Goal: Find specific page/section: Find specific page/section

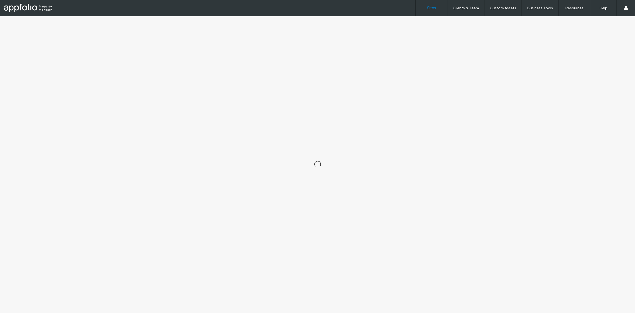
click at [313, 7] on div "Sites Clients & Team Client Management Custom Assets Custom Templates Custom Se…" at bounding box center [317, 8] width 635 height 16
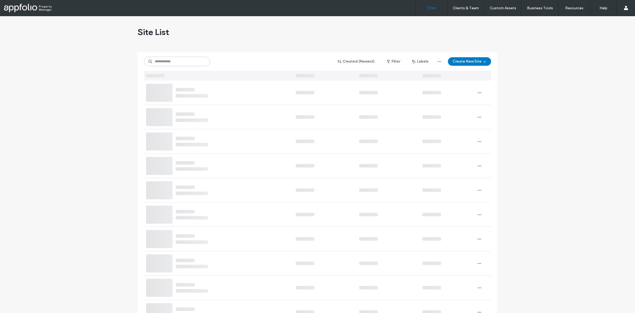
click at [311, 25] on div "Site List" at bounding box center [318, 32] width 360 height 32
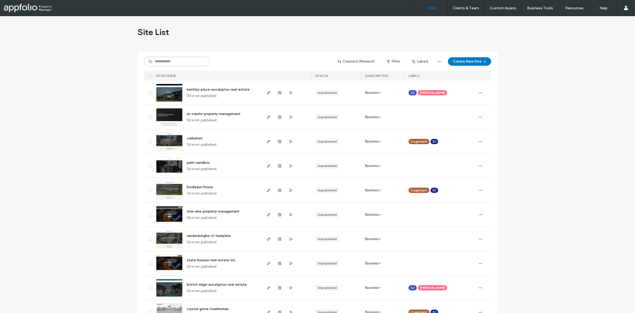
click at [170, 58] on input at bounding box center [177, 62] width 66 height 10
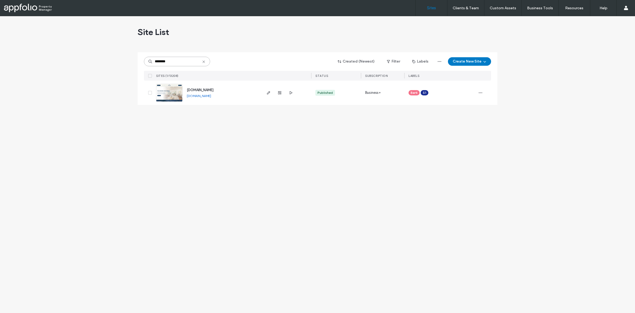
type input "********"
click at [171, 94] on img at bounding box center [169, 102] width 26 height 36
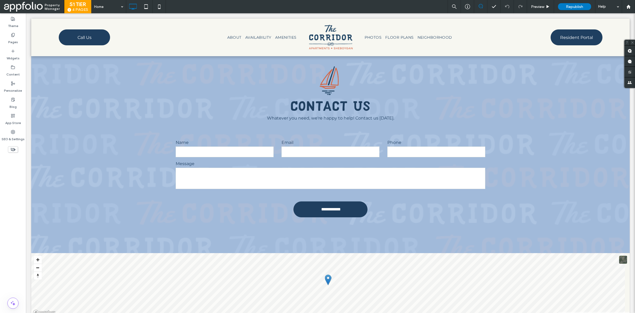
scroll to position [1709, 0]
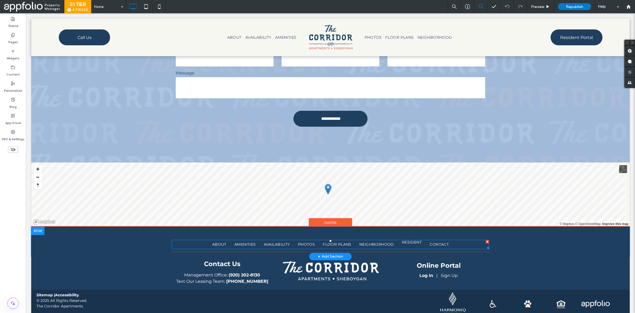
click at [403, 239] on span "RESIDENT" at bounding box center [412, 242] width 20 height 6
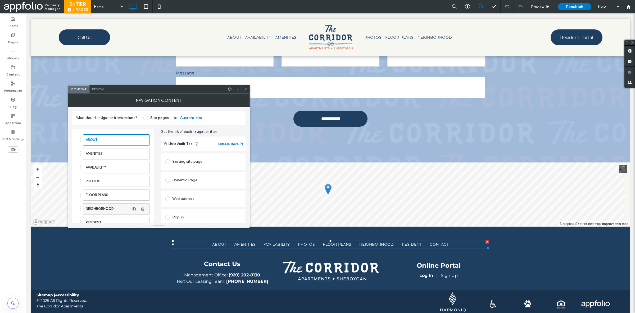
scroll to position [62, 0]
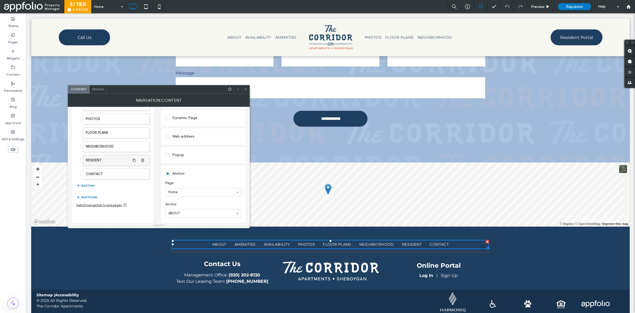
click at [109, 165] on label "RESIDENT" at bounding box center [108, 160] width 44 height 11
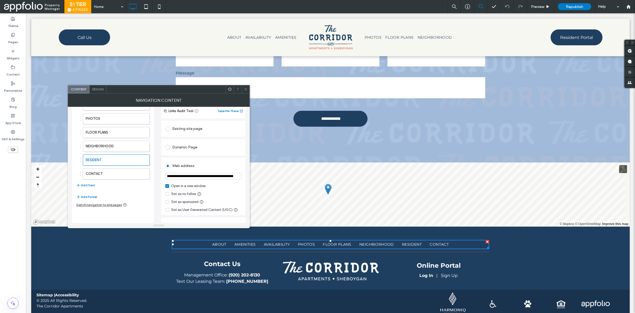
click at [192, 178] on input "**********" at bounding box center [203, 176] width 76 height 7
click at [245, 89] on icon at bounding box center [246, 89] width 4 height 4
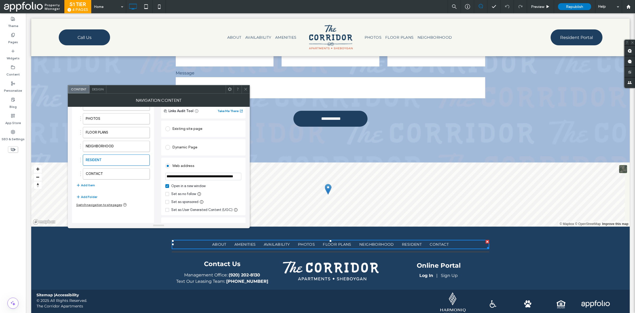
scroll to position [0, 0]
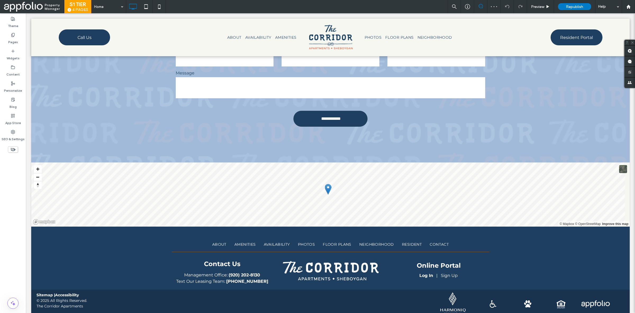
click at [431, 13] on div "Home Preview Republish Help" at bounding box center [363, 6] width 544 height 13
click at [544, 7] on span "Preview" at bounding box center [537, 7] width 13 height 5
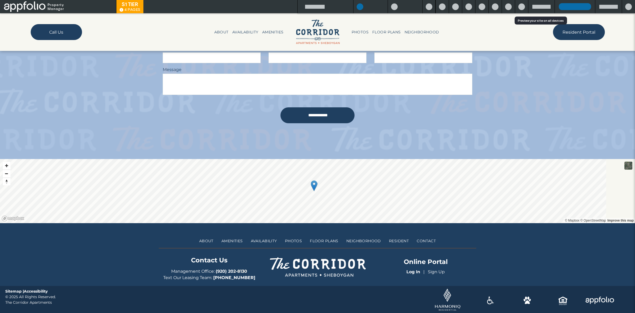
scroll to position [1698, 0]
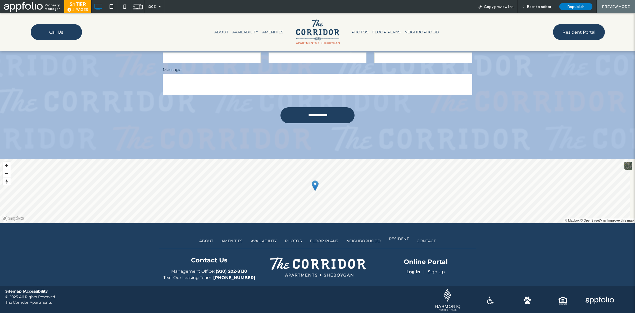
click at [396, 241] on span "RESIDENT" at bounding box center [399, 239] width 20 height 6
click at [397, 226] on div "Open link in new tab" at bounding box center [401, 226] width 66 height 6
click at [506, 7] on span "Copy preview link" at bounding box center [498, 7] width 29 height 5
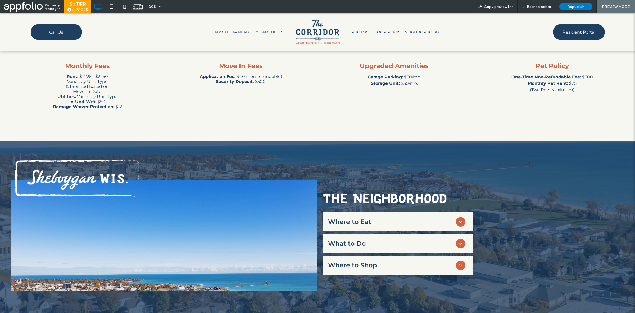
scroll to position [1698, 0]
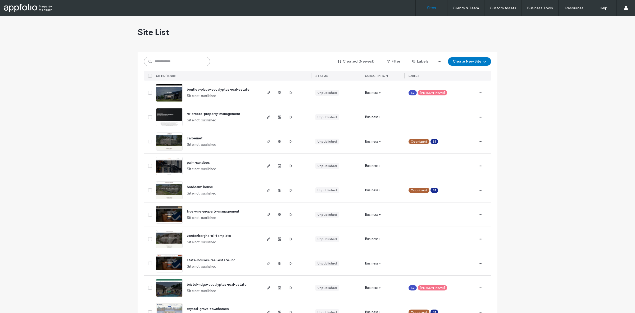
click at [190, 65] on input at bounding box center [177, 62] width 66 height 10
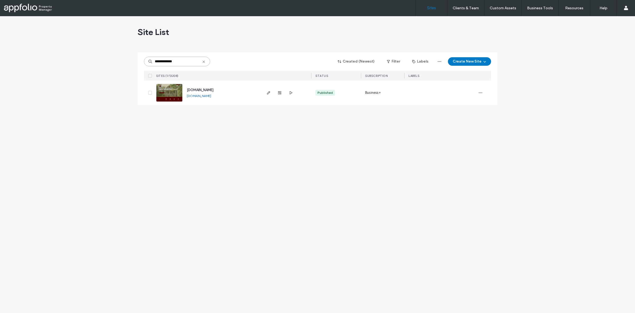
type input "**********"
click at [170, 89] on link at bounding box center [169, 93] width 26 height 18
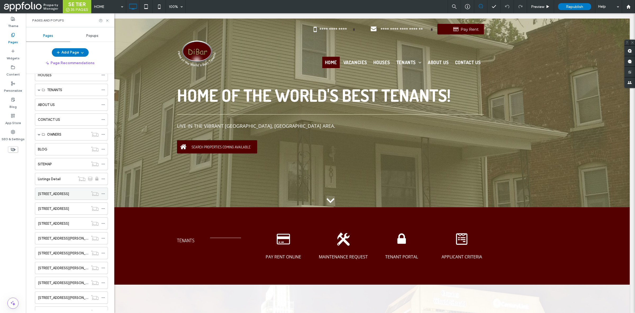
scroll to position [44, 0]
click at [62, 223] on div "312 N 35th Ave" at bounding box center [63, 223] width 51 height 6
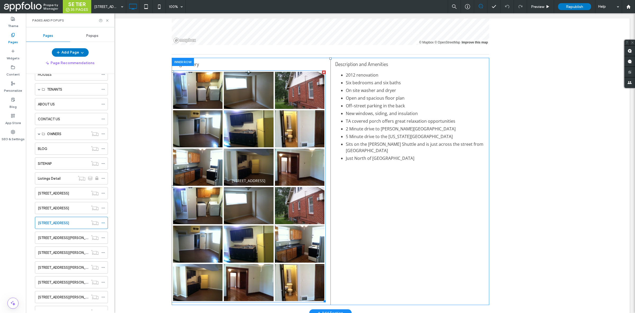
scroll to position [107, 0]
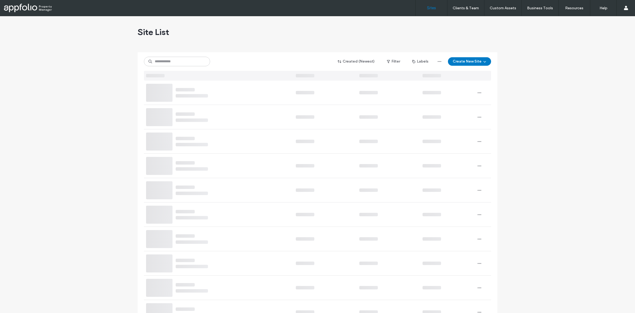
click at [181, 64] on input at bounding box center [177, 62] width 66 height 10
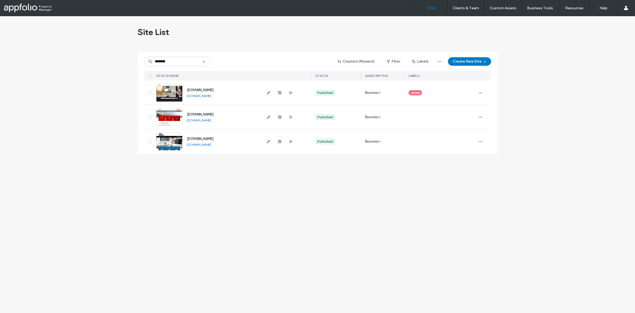
type input "********"
click at [167, 92] on img at bounding box center [169, 102] width 26 height 36
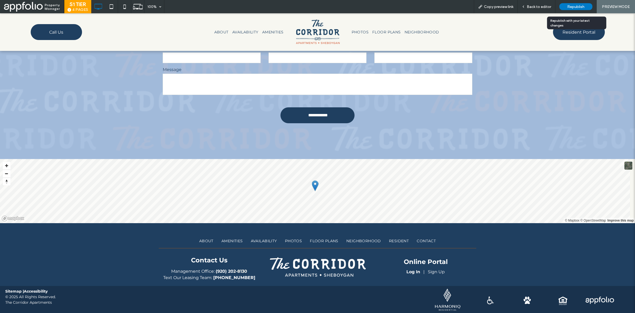
click at [572, 6] on span "Republish" at bounding box center [576, 7] width 17 height 5
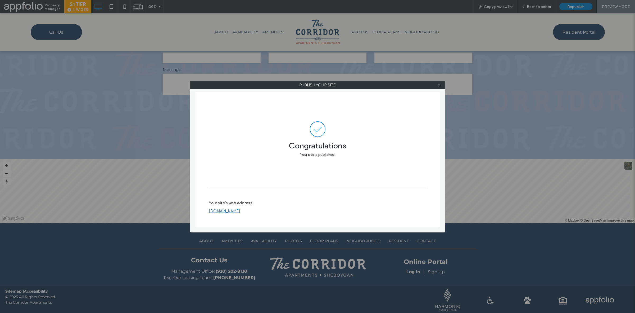
click at [233, 211] on link "[DOMAIN_NAME]" at bounding box center [225, 210] width 32 height 5
